Goal: Task Accomplishment & Management: Manage account settings

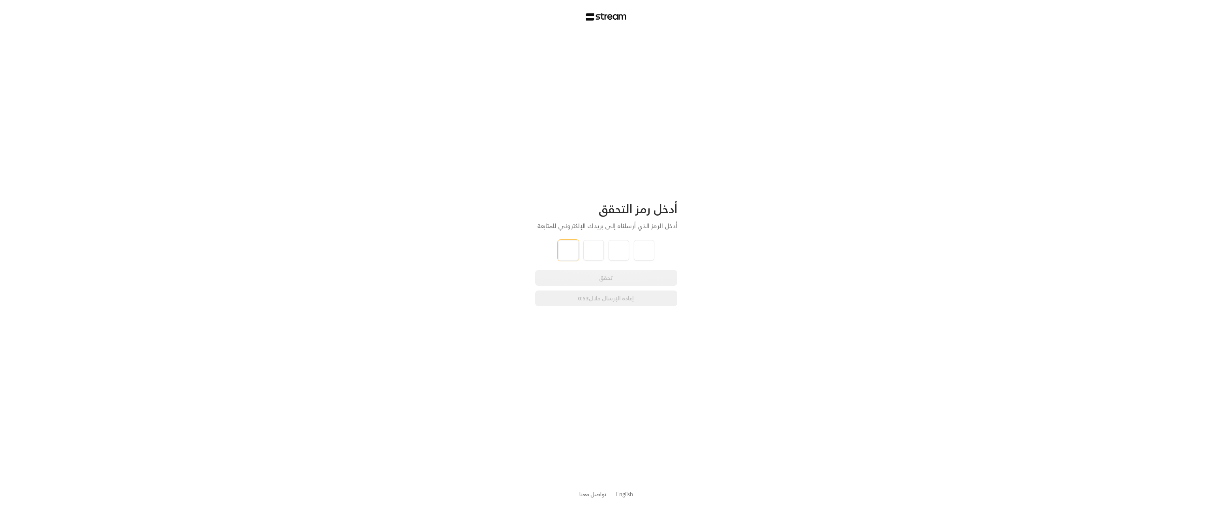
type input "5"
type input "0"
type input "4"
type input "1"
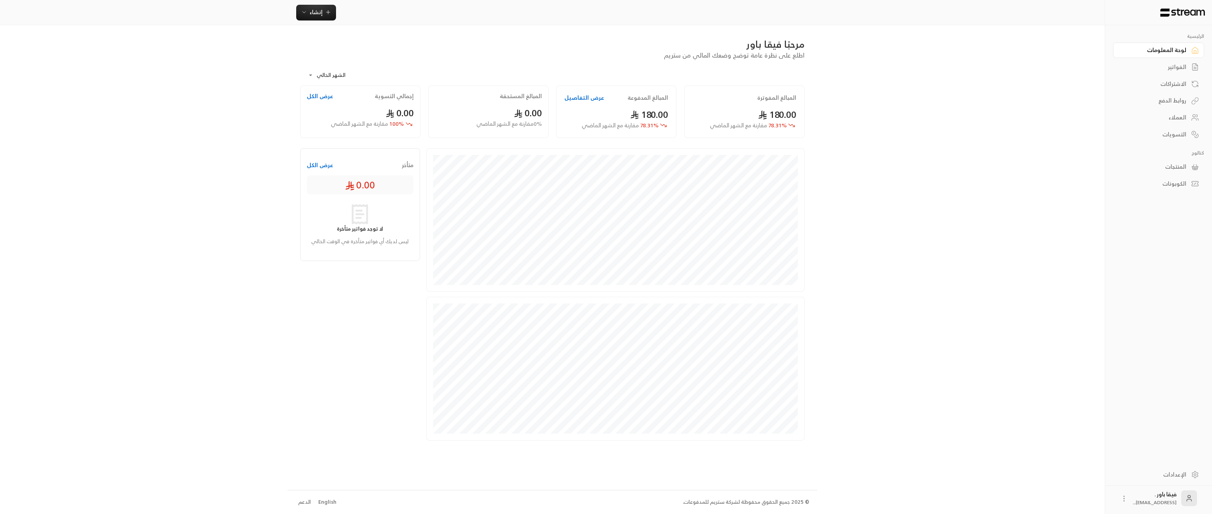
click at [1168, 118] on div "العملاء" at bounding box center [1155, 118] width 64 height 8
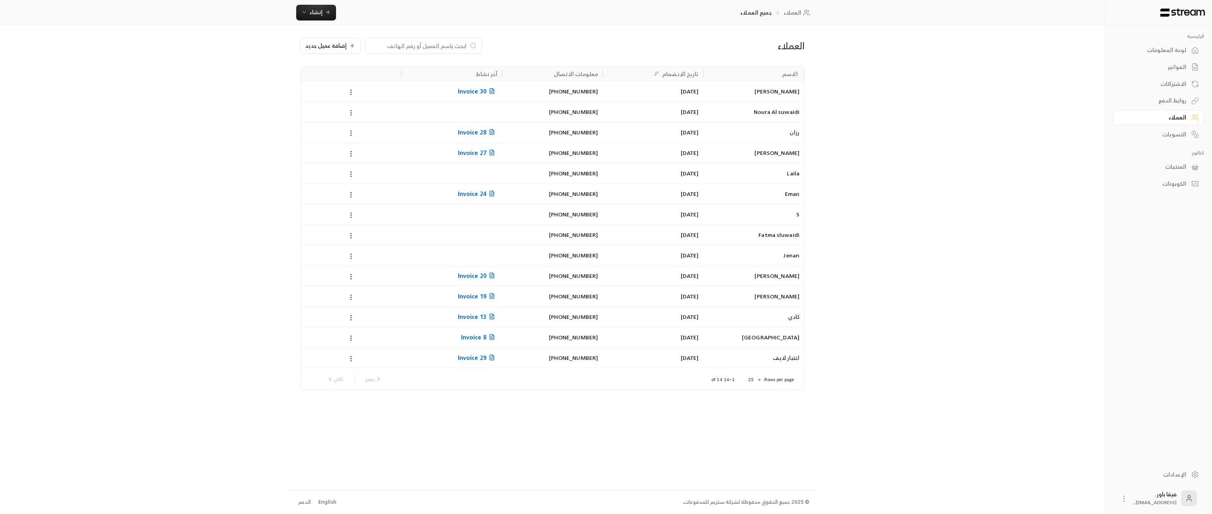
click at [714, 91] on div "[PERSON_NAME]" at bounding box center [753, 91] width 91 height 20
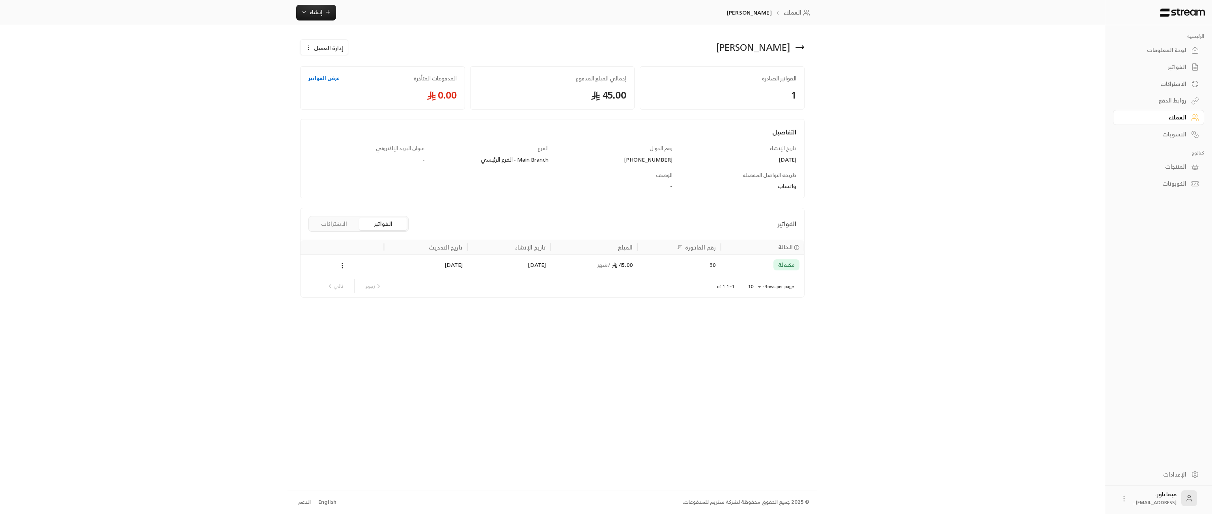
click at [798, 49] on icon at bounding box center [799, 47] width 9 height 9
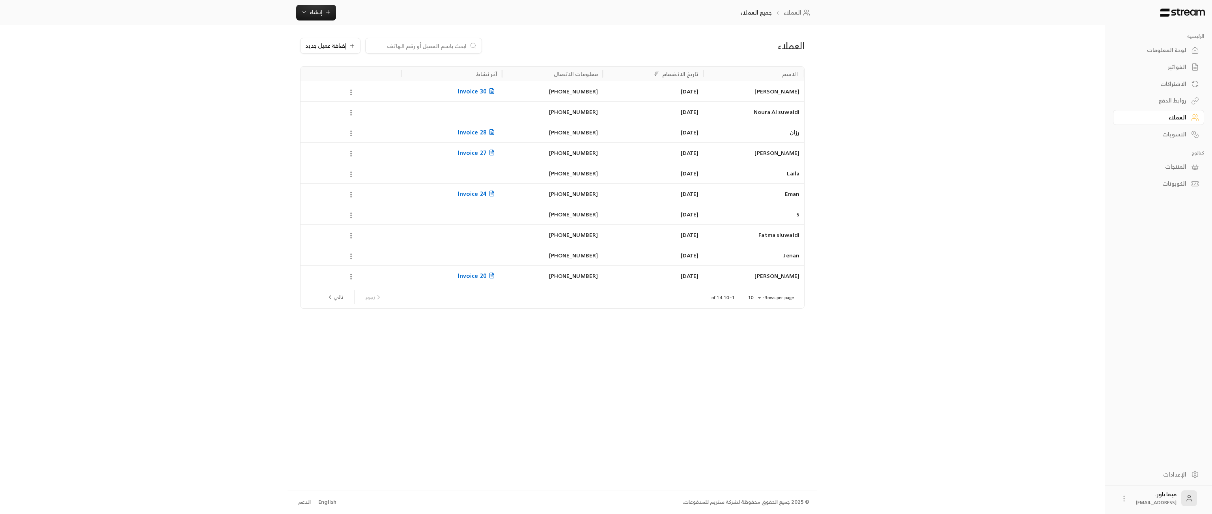
click at [758, 114] on div "Noura Al suwaidi" at bounding box center [753, 112] width 91 height 20
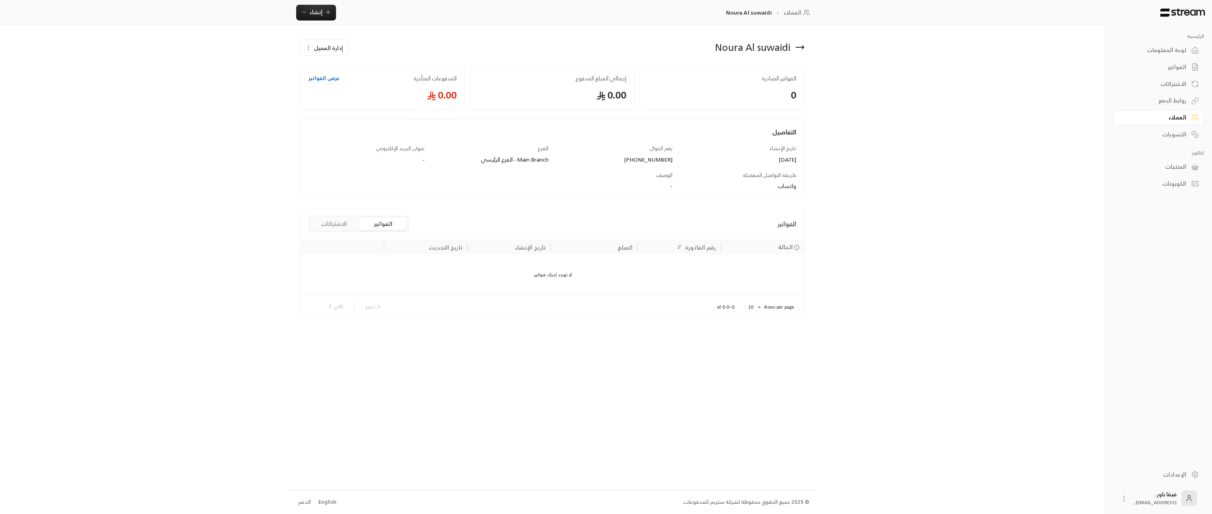
click at [796, 50] on icon at bounding box center [799, 47] width 9 height 9
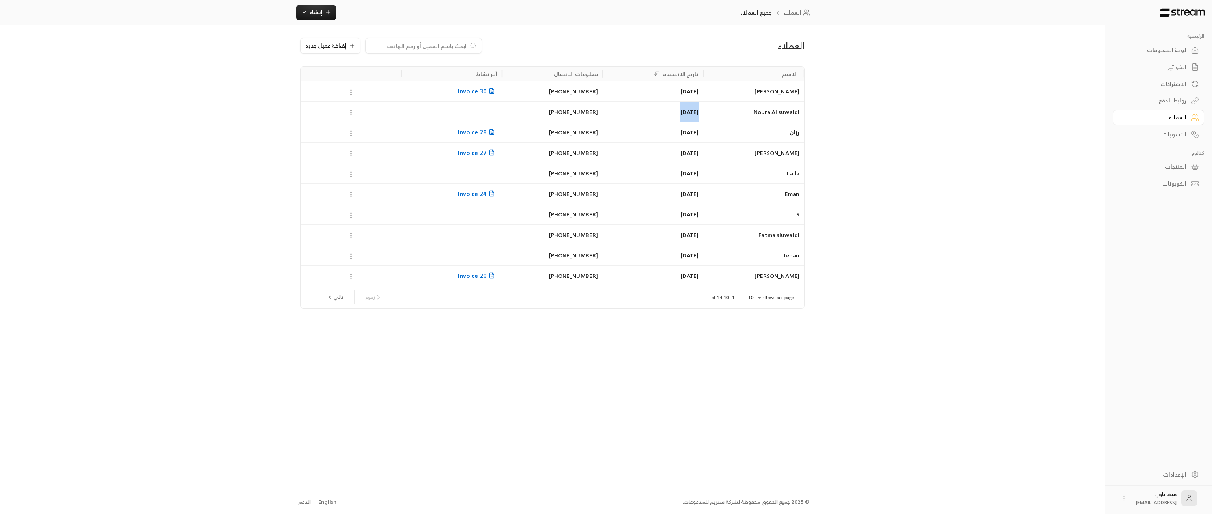
drag, startPoint x: 551, startPoint y: 110, endPoint x: 706, endPoint y: 113, distance: 155.1
click at [706, 113] on div "Noura Al suwaidi 2/10/2025 +971552257553" at bounding box center [553, 111] width 504 height 21
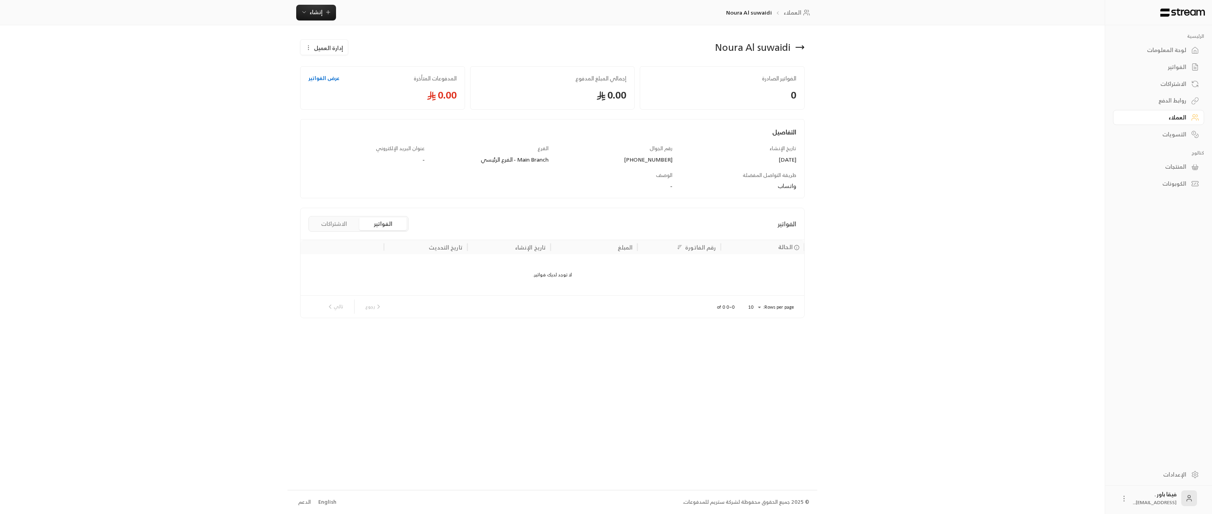
click at [1191, 47] on link "لوحة المعلومات" at bounding box center [1158, 50] width 91 height 15
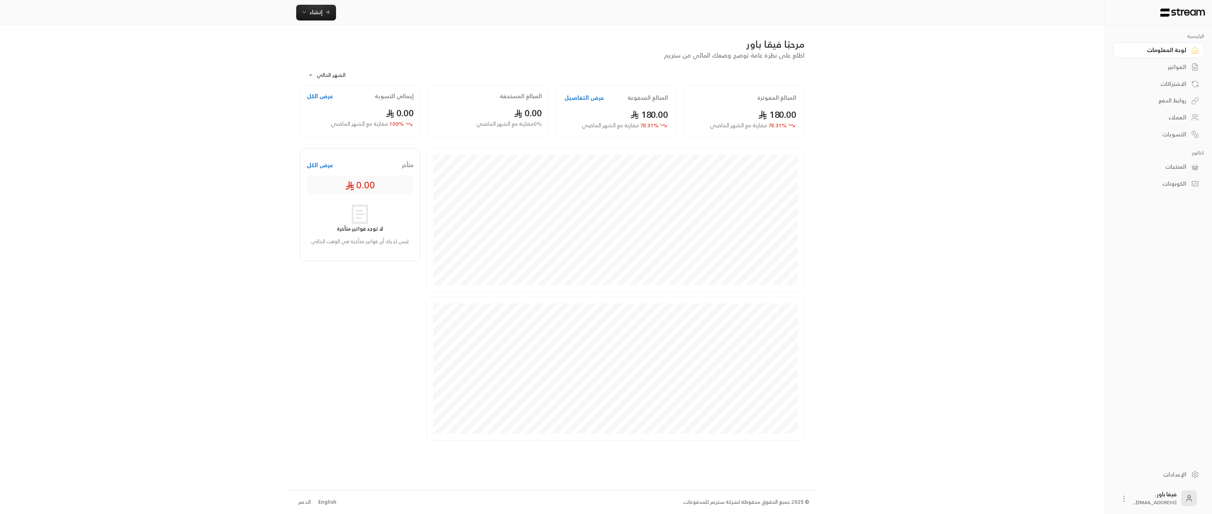
click at [1186, 121] on div "العملاء" at bounding box center [1155, 118] width 64 height 8
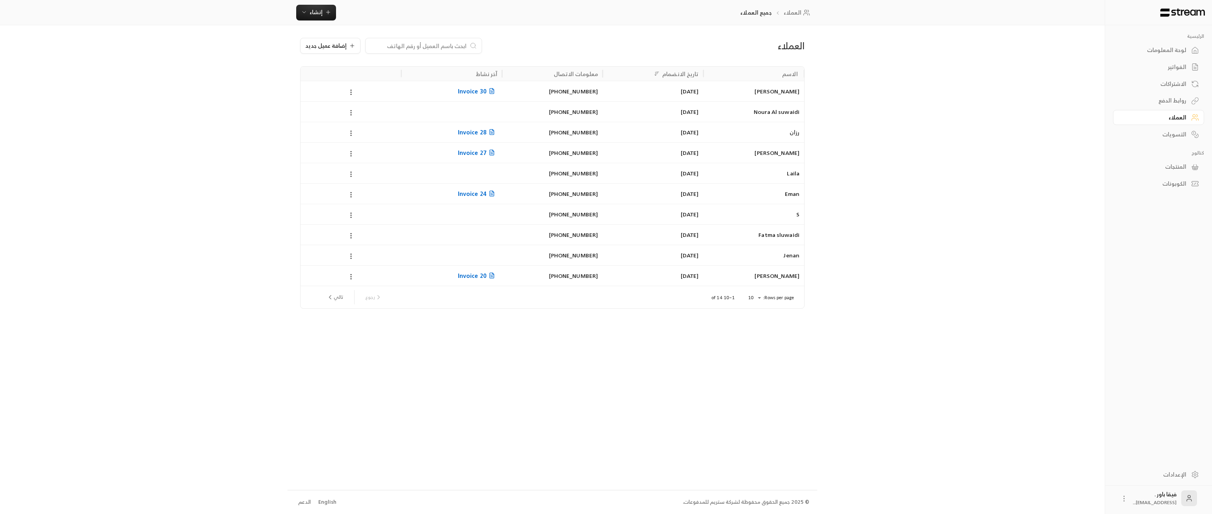
click at [1191, 52] on link "لوحة المعلومات" at bounding box center [1158, 50] width 91 height 15
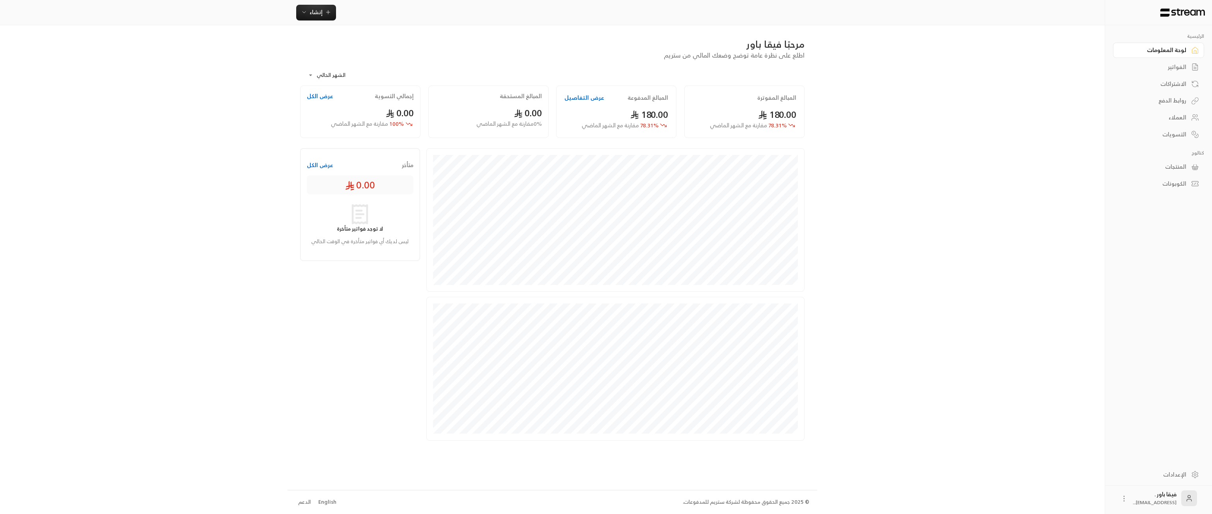
click at [1189, 82] on link "الاشتراكات" at bounding box center [1158, 83] width 91 height 15
click at [1171, 114] on div "العملاء" at bounding box center [1155, 118] width 64 height 8
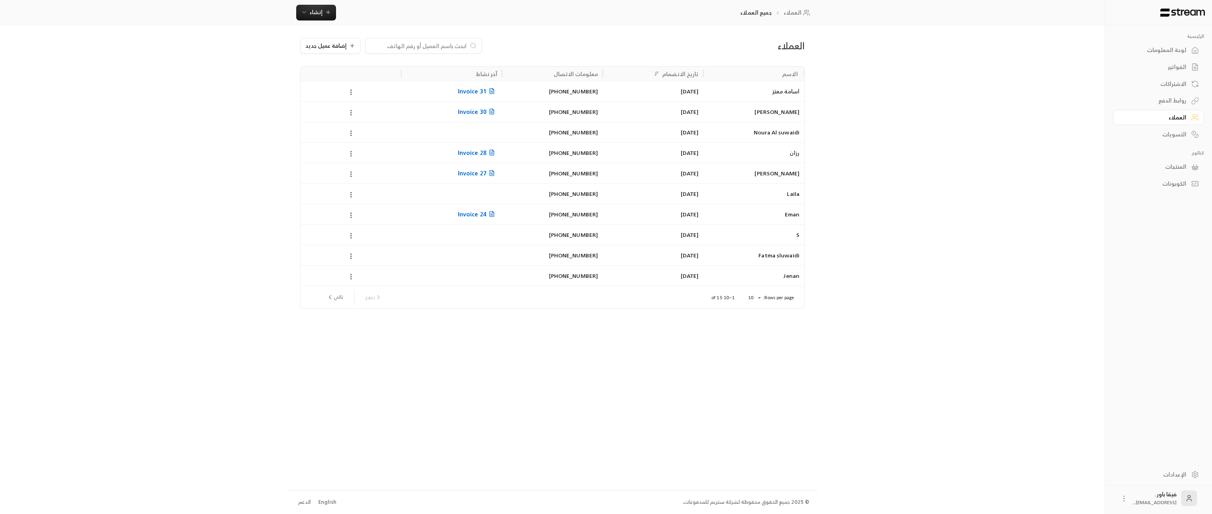
click at [778, 95] on div "اسامة معتز" at bounding box center [753, 91] width 91 height 20
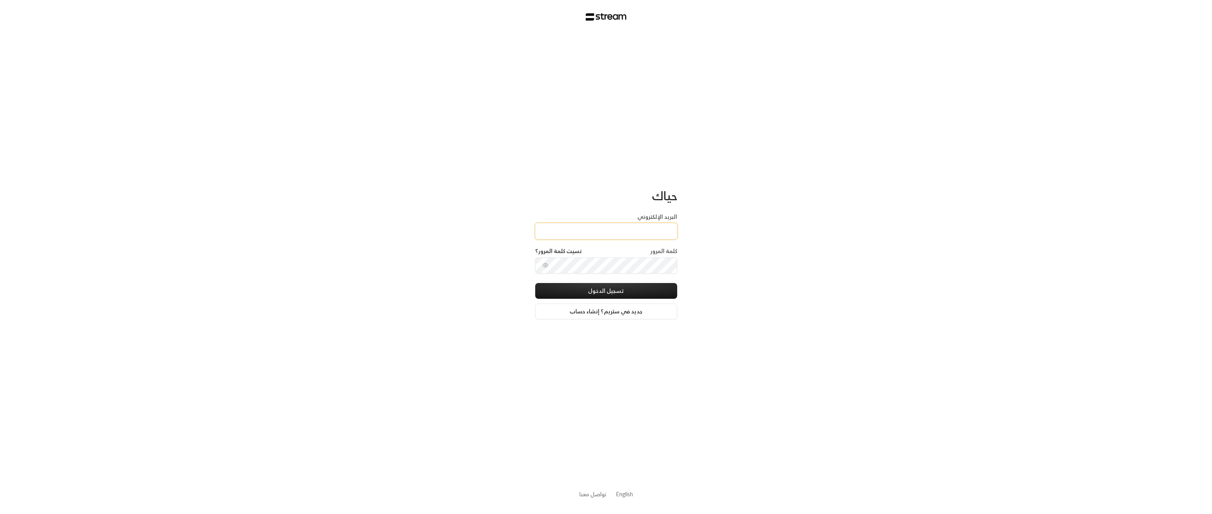
type input "[EMAIL_ADDRESS][DOMAIN_NAME]"
click at [618, 287] on button "تسجيل الدخول" at bounding box center [606, 291] width 142 height 16
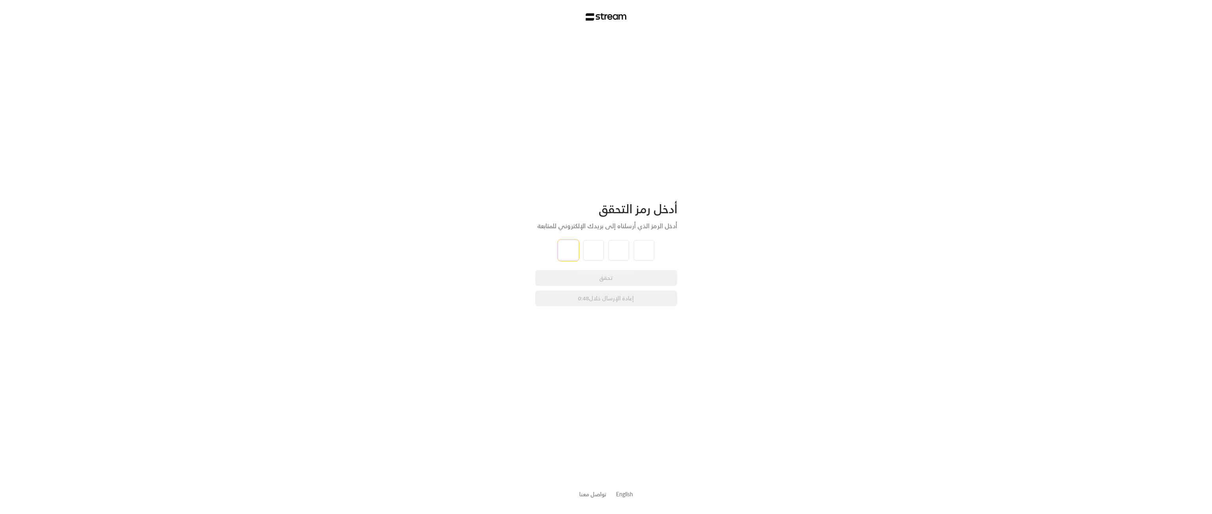
type input "9"
type input "6"
type input "3"
type input "1"
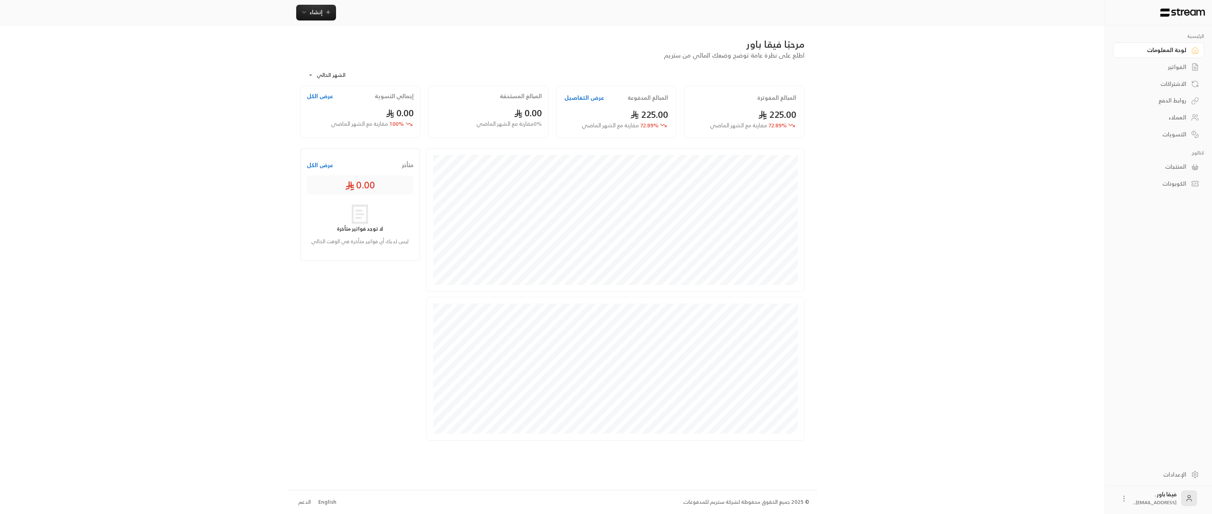
click at [1115, 120] on div "الرئيسية لوحة المعلومات الفواتير الاشتراكات روابط الدفع العملاء التسويات كتالوج…" at bounding box center [1158, 108] width 107 height 166
click at [1130, 121] on div "العملاء" at bounding box center [1155, 118] width 64 height 8
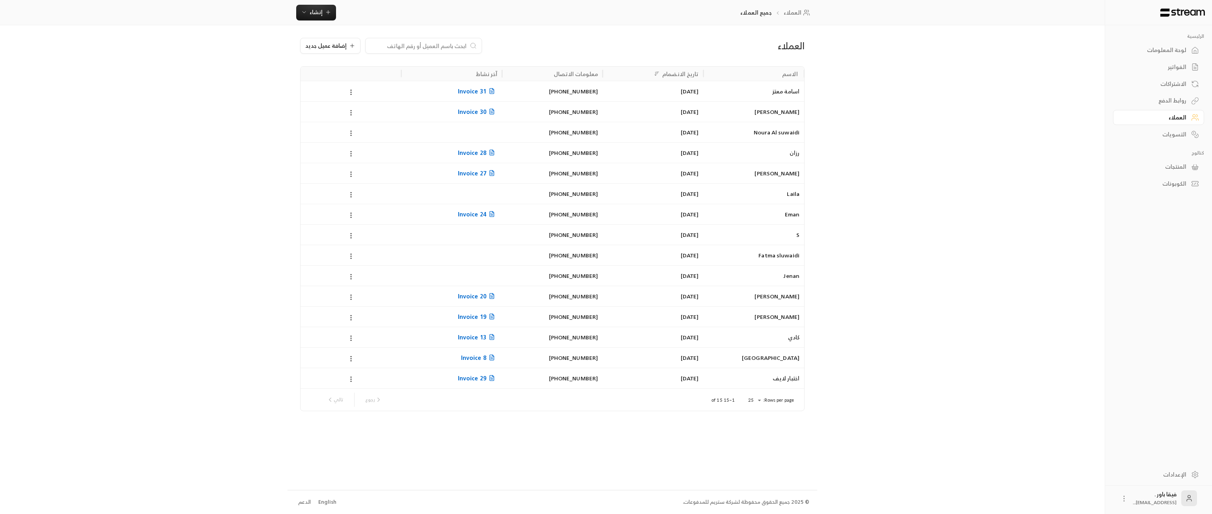
click at [790, 95] on div "اسامة معتز" at bounding box center [753, 91] width 91 height 20
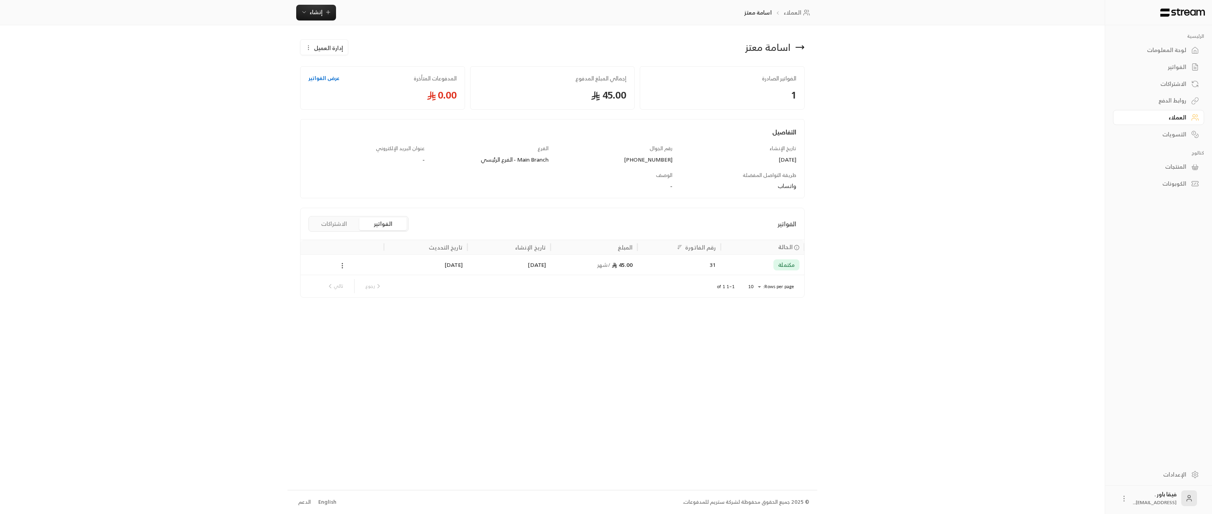
click at [341, 265] on icon at bounding box center [342, 265] width 7 height 7
click at [307, 49] on div at bounding box center [606, 257] width 1212 height 514
click at [310, 46] on icon "button" at bounding box center [308, 48] width 6 height 6
click at [331, 69] on link "تعديل" at bounding box center [330, 71] width 49 height 14
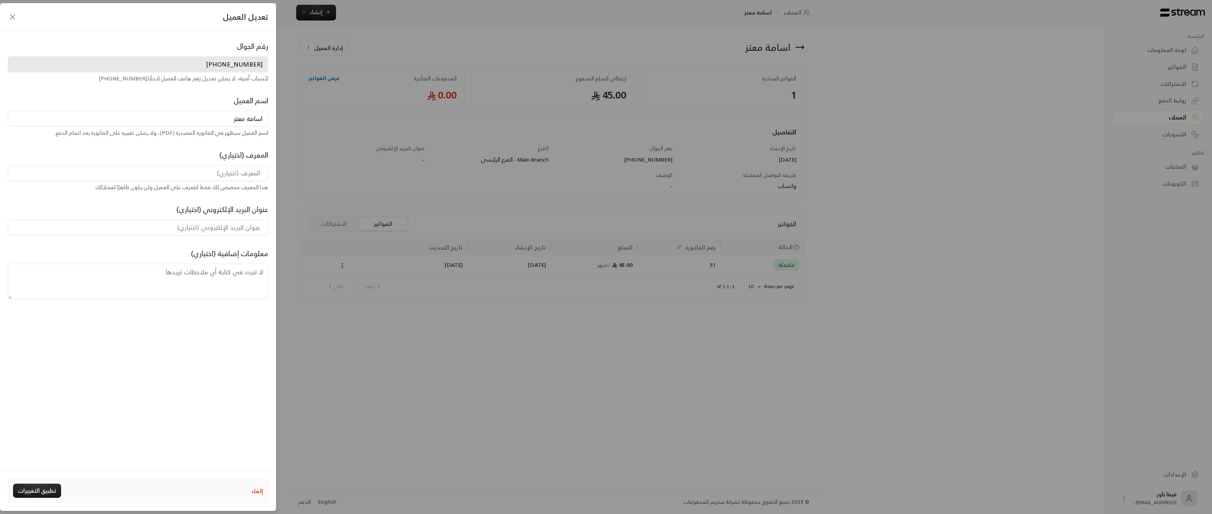
click at [256, 492] on button "إلغاء" at bounding box center [257, 491] width 11 height 8
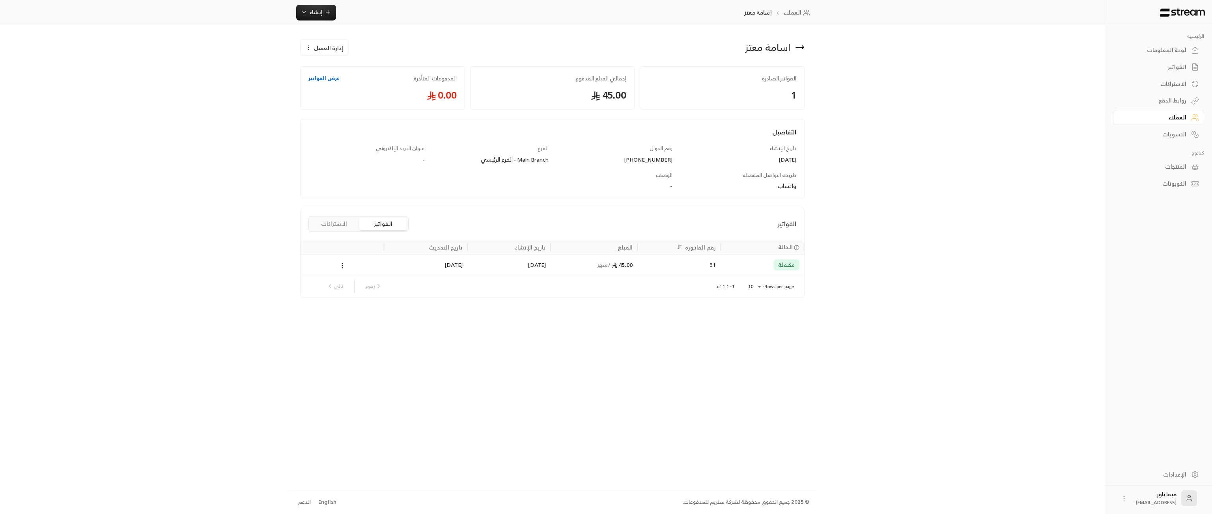
click at [714, 269] on div "31" at bounding box center [679, 265] width 74 height 20
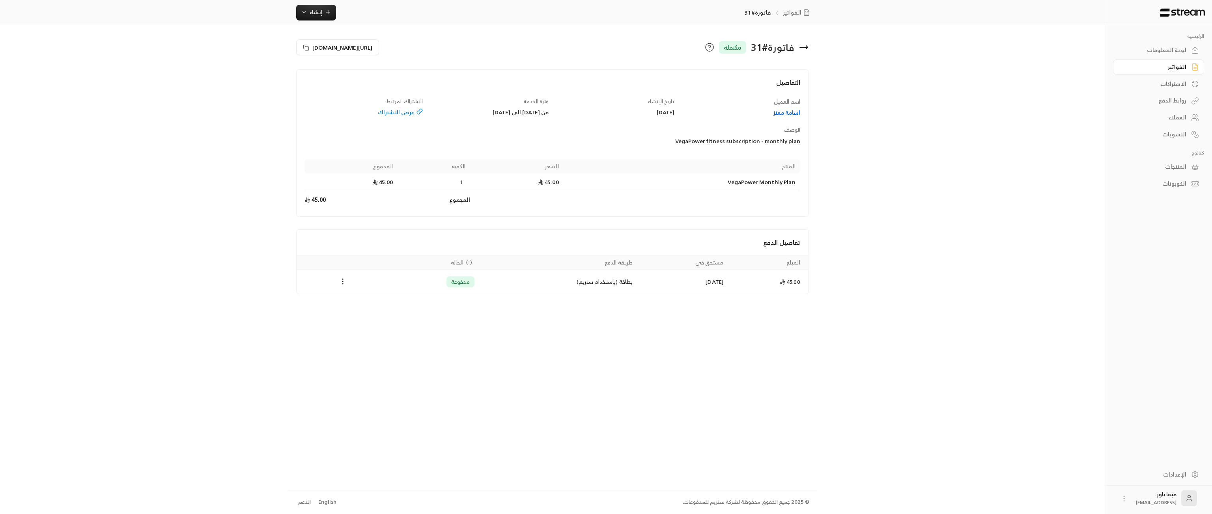
click at [1194, 82] on icon at bounding box center [1195, 84] width 8 height 8
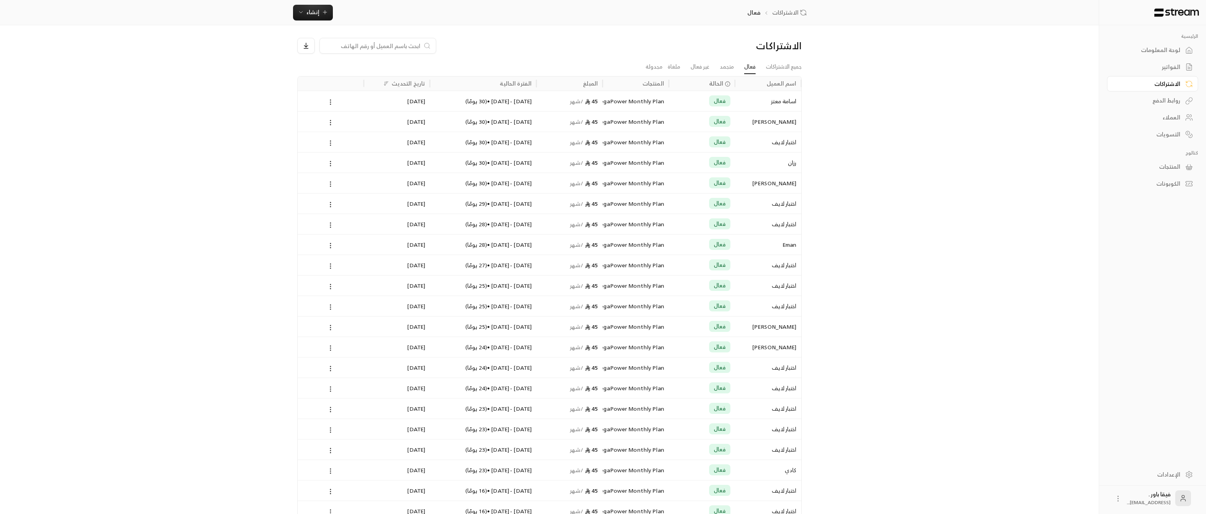
click at [776, 101] on div "اسامة معتز" at bounding box center [768, 101] width 57 height 20
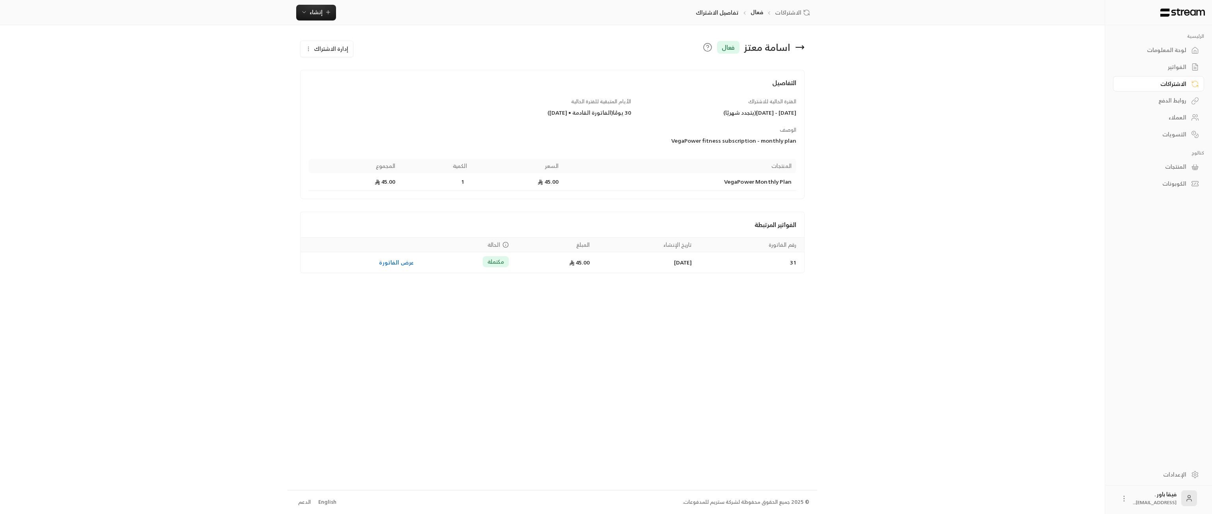
click at [305, 50] on button "إدارة الاشتراك" at bounding box center [327, 49] width 52 height 16
click at [343, 101] on div "إلغاء الاشتراك" at bounding box center [349, 101] width 79 height 8
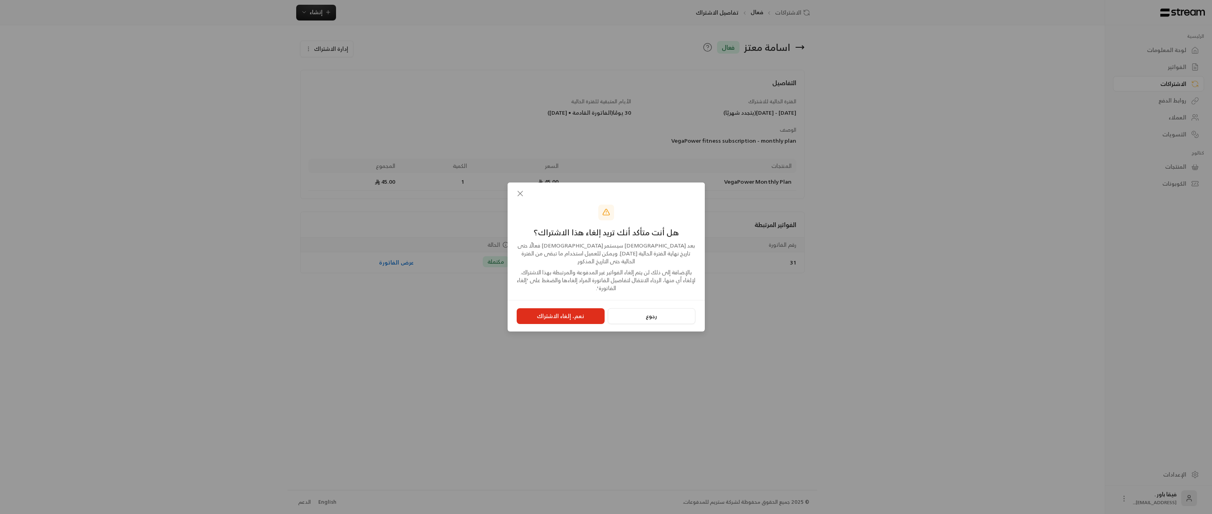
click at [591, 313] on button "نعم، إلغاء الاشتراك" at bounding box center [561, 316] width 88 height 16
